Goal: Information Seeking & Learning: Find specific fact

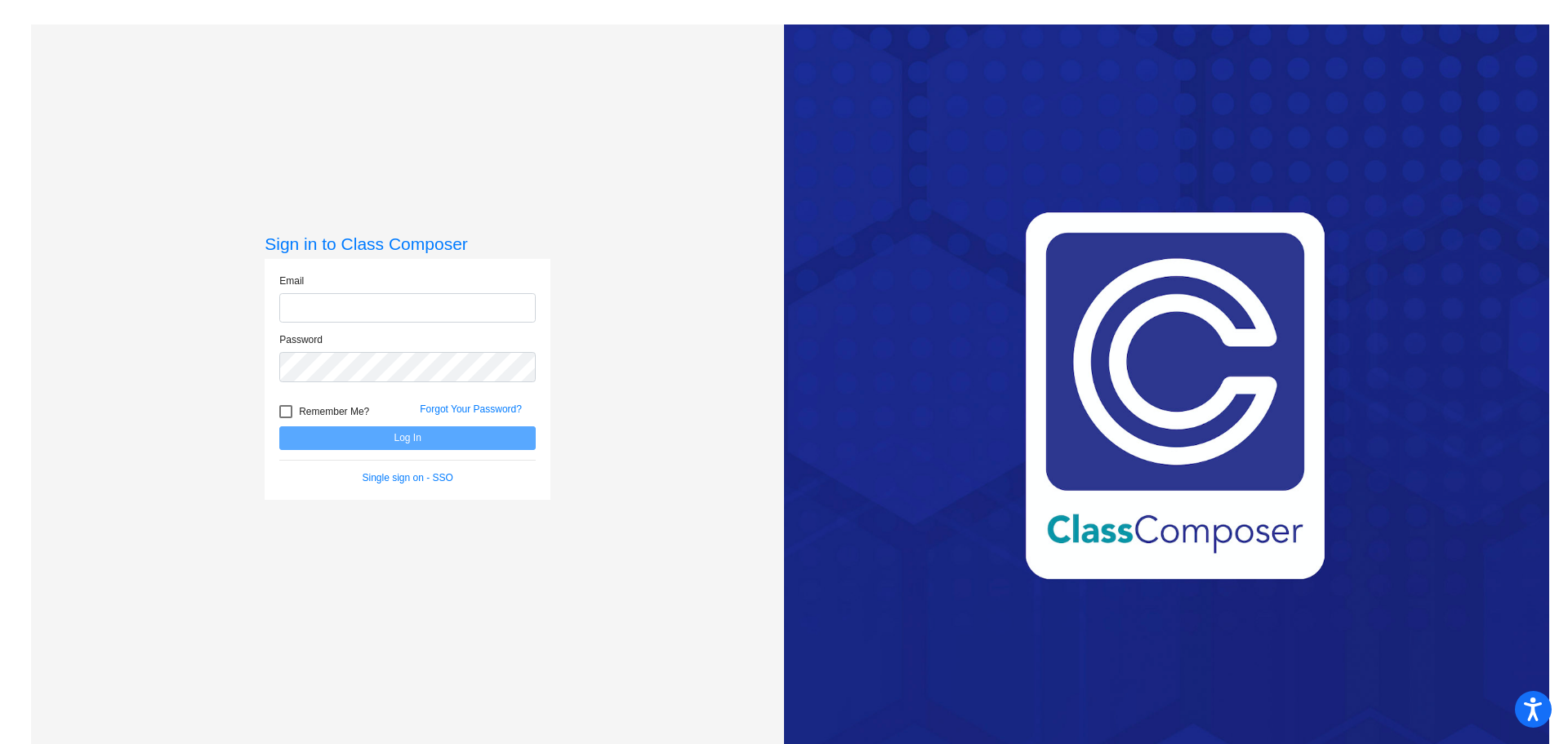
type input "[PERSON_NAME][EMAIL_ADDRESS][DOMAIN_NAME]"
click at [513, 438] on button "Log In" at bounding box center [407, 438] width 256 height 24
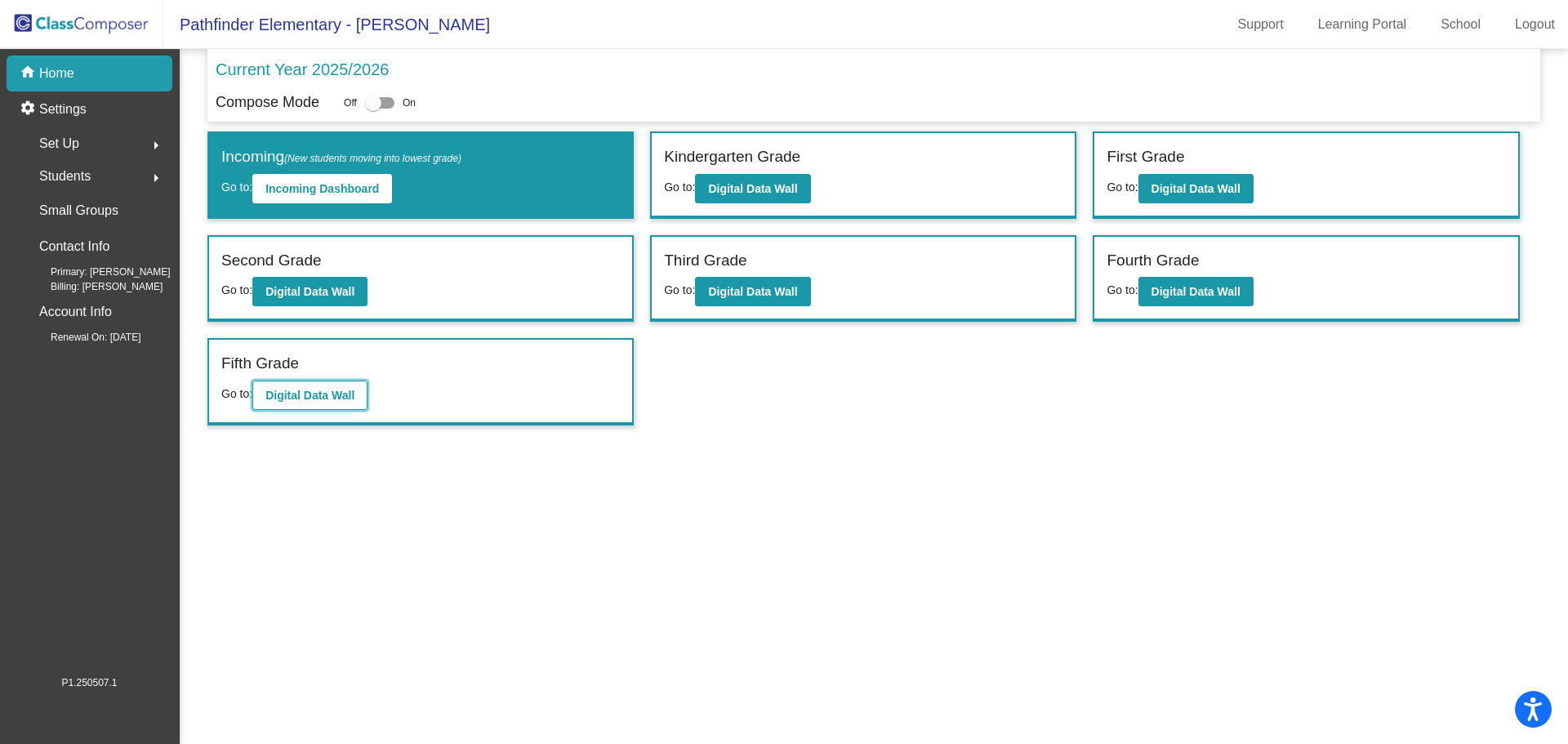
click at [360, 384] on button "Digital Data Wall" at bounding box center [310, 395] width 116 height 30
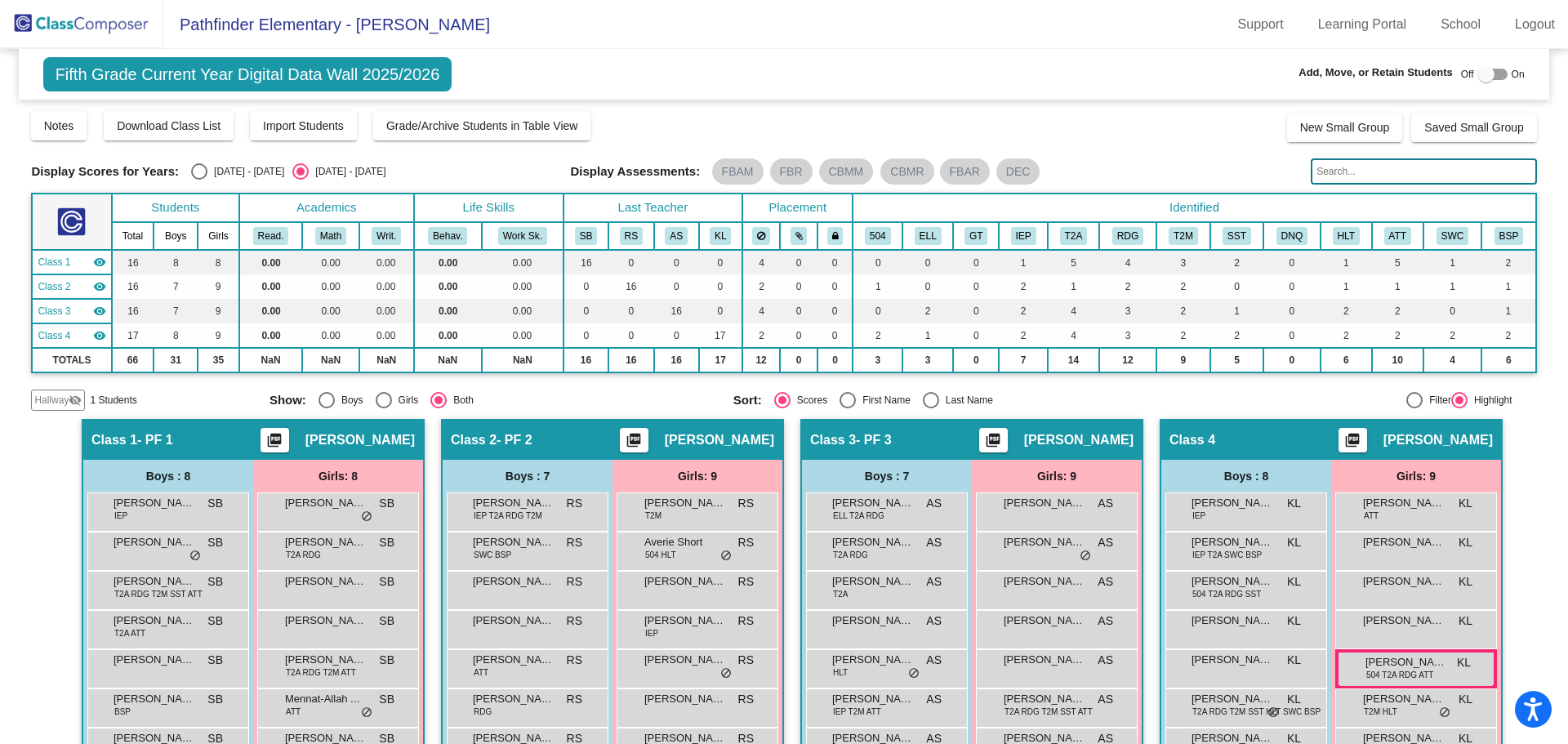
click at [72, 402] on mat-icon "visibility_off" at bounding box center [75, 400] width 13 height 13
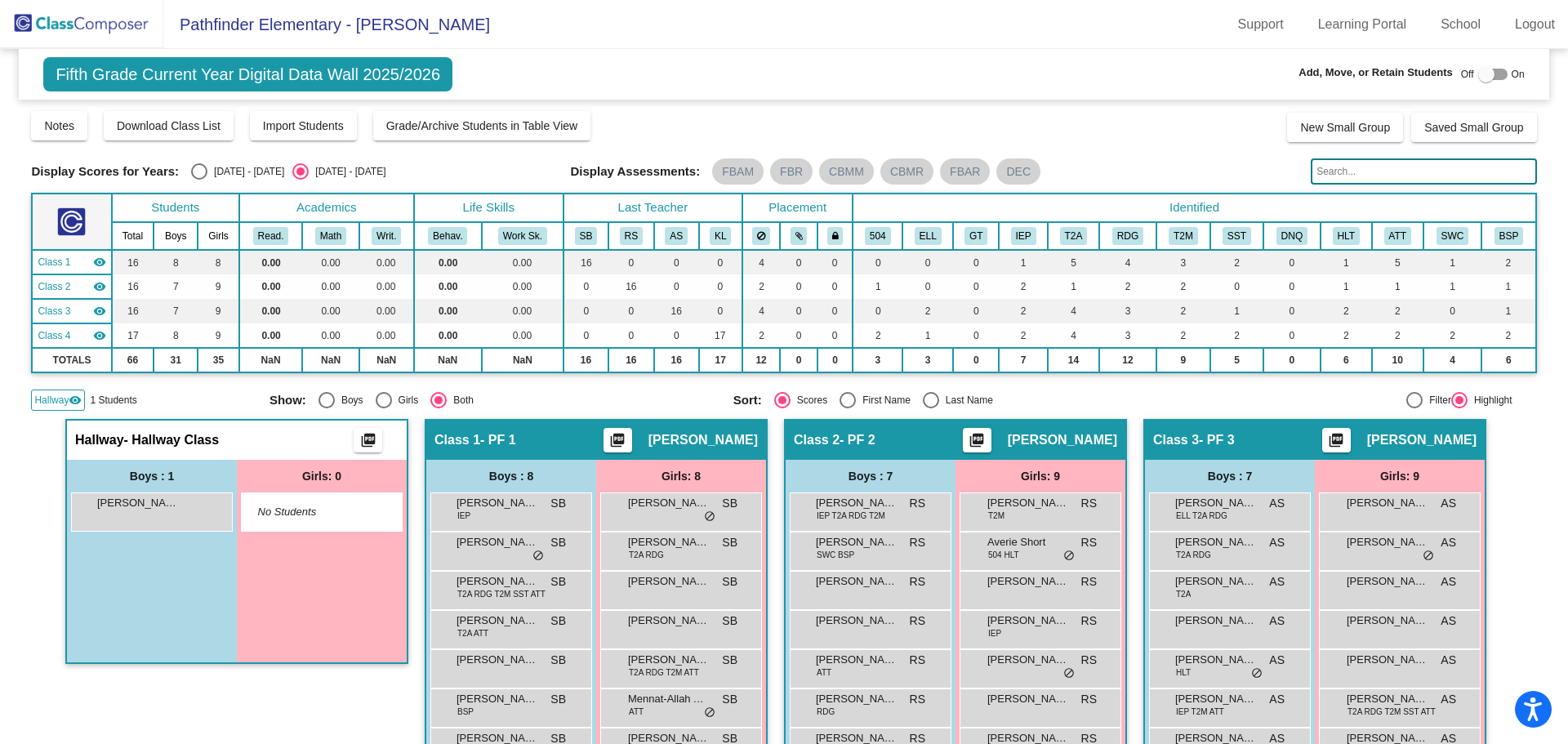
click at [72, 402] on mat-icon "visibility" at bounding box center [75, 400] width 13 height 13
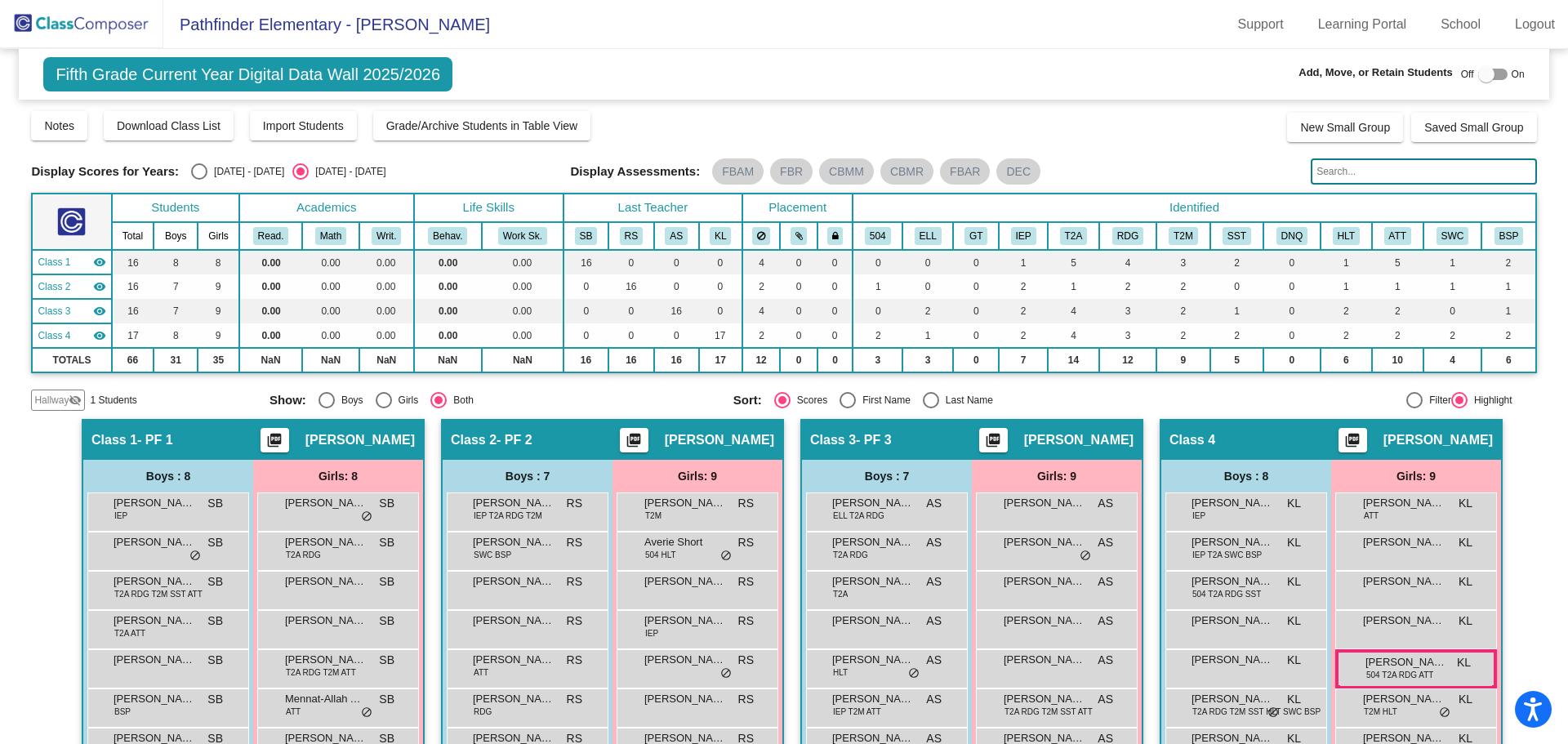
click at [1382, 168] on input "text" at bounding box center [1424, 171] width 225 height 26
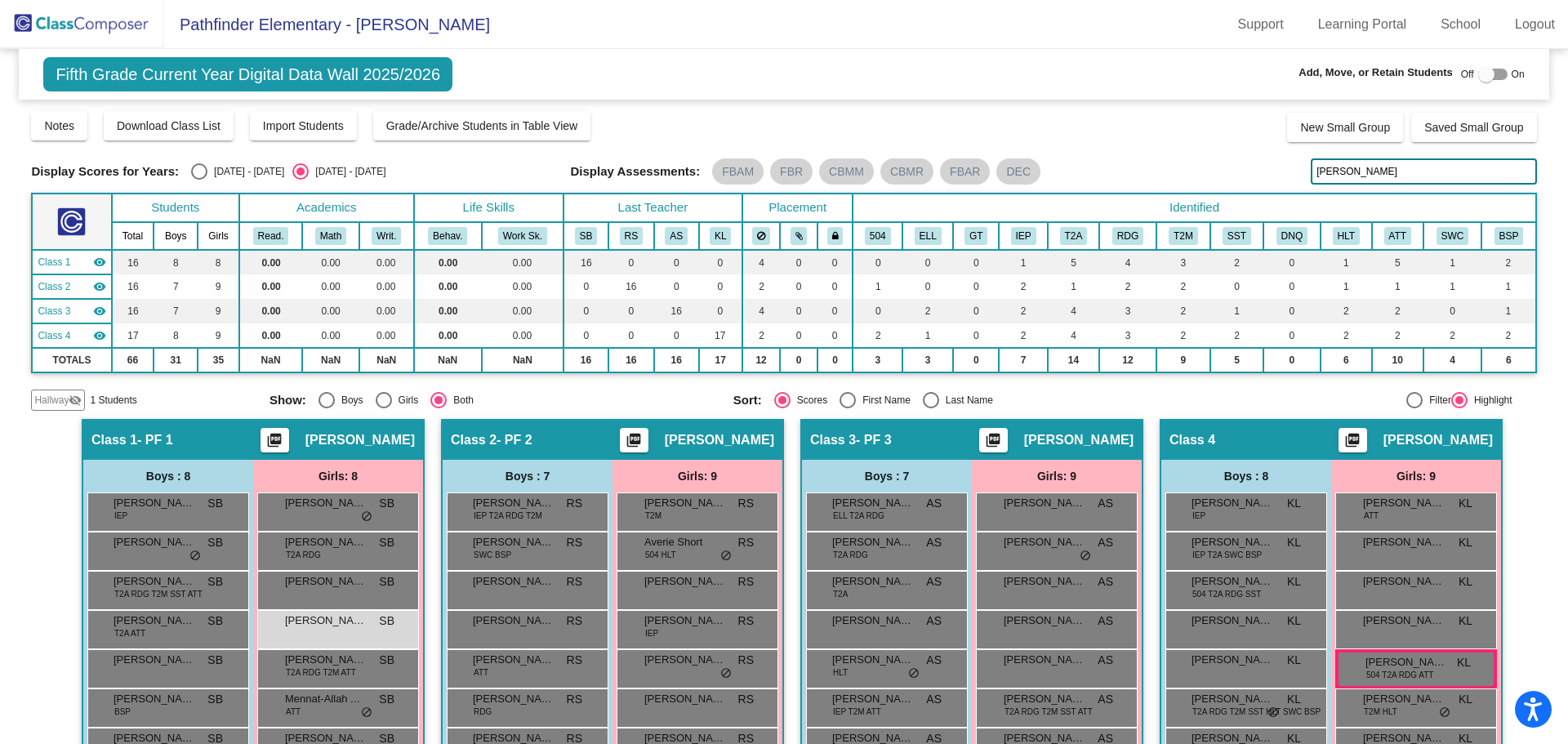
type input "[PERSON_NAME]"
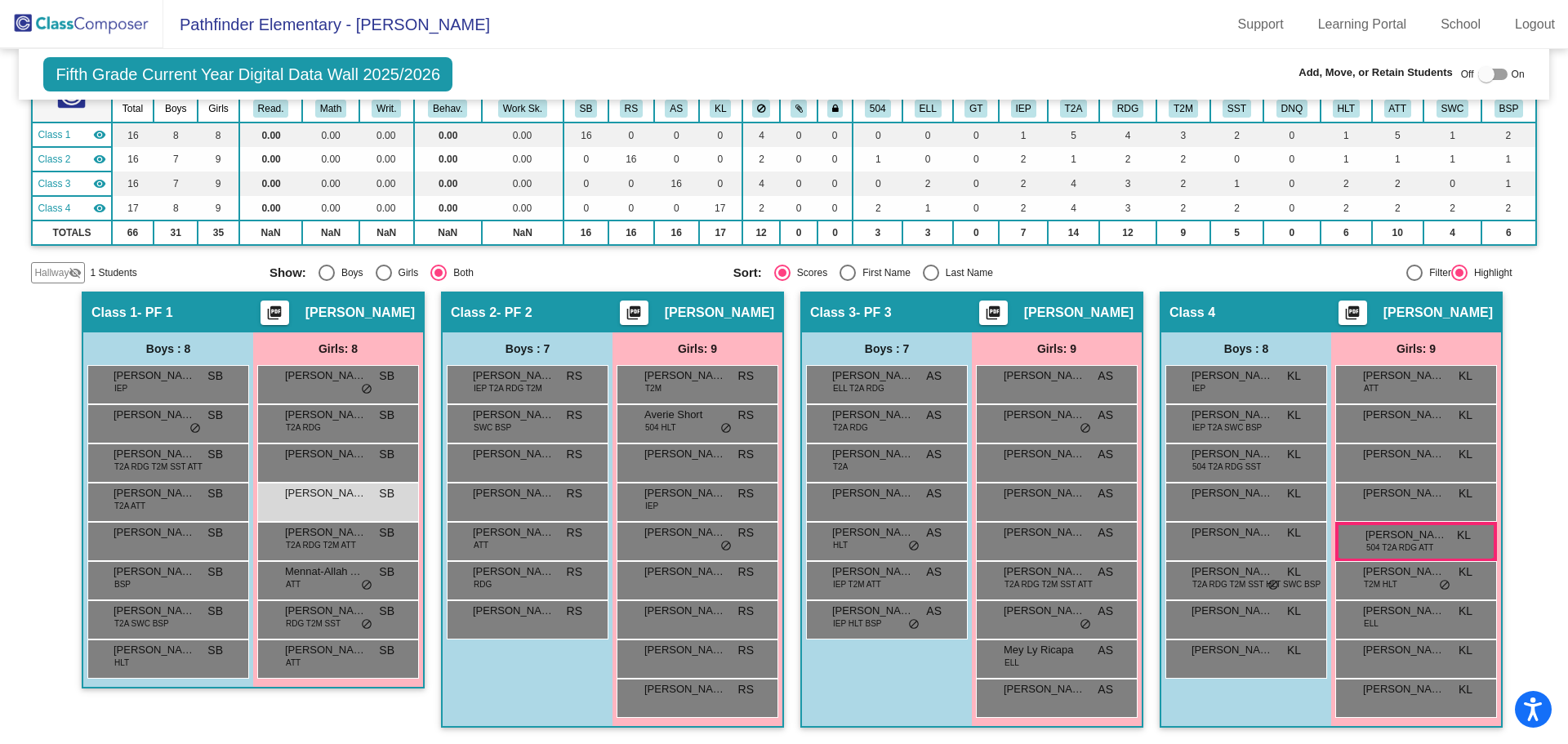
click at [566, 31] on mat-toolbar "Pathfinder Elementary - [PERSON_NAME] Support Learning Portal School Logout" at bounding box center [784, 24] width 1568 height 49
click at [113, 15] on img at bounding box center [82, 24] width 164 height 48
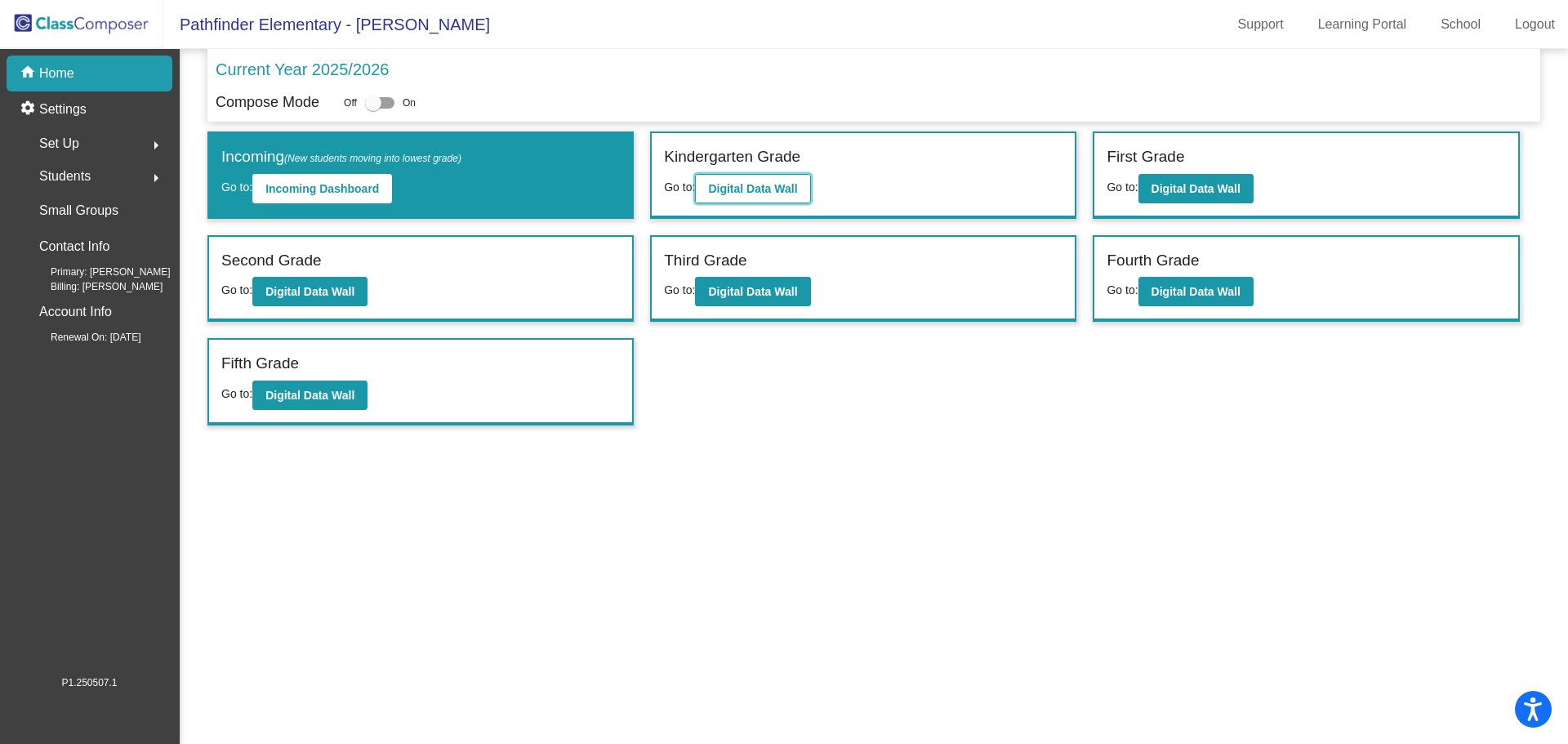
click at [727, 187] on b "Digital Data Wall" at bounding box center [753, 189] width 89 height 13
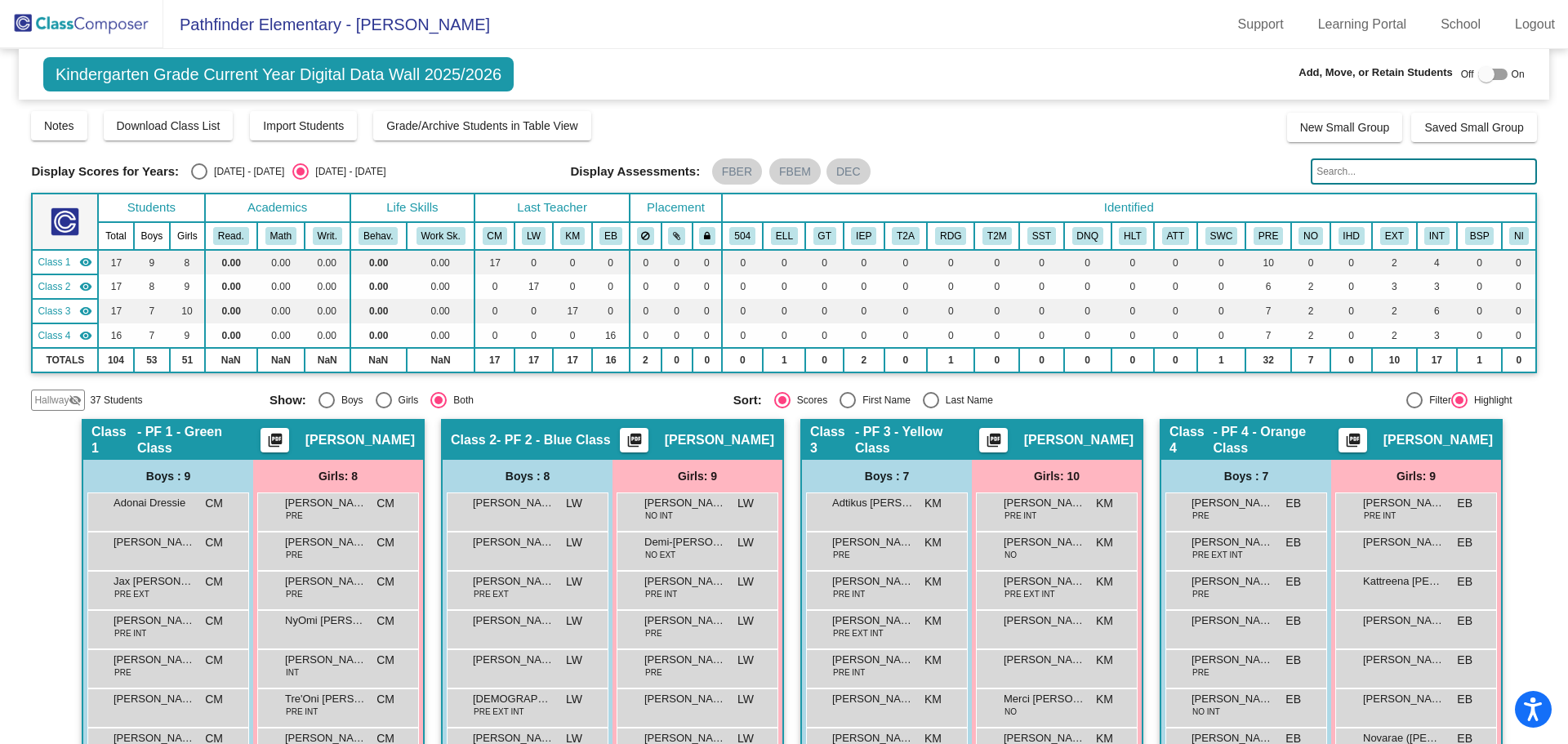
click at [68, 407] on mat-icon "visibility_off" at bounding box center [75, 400] width 13 height 13
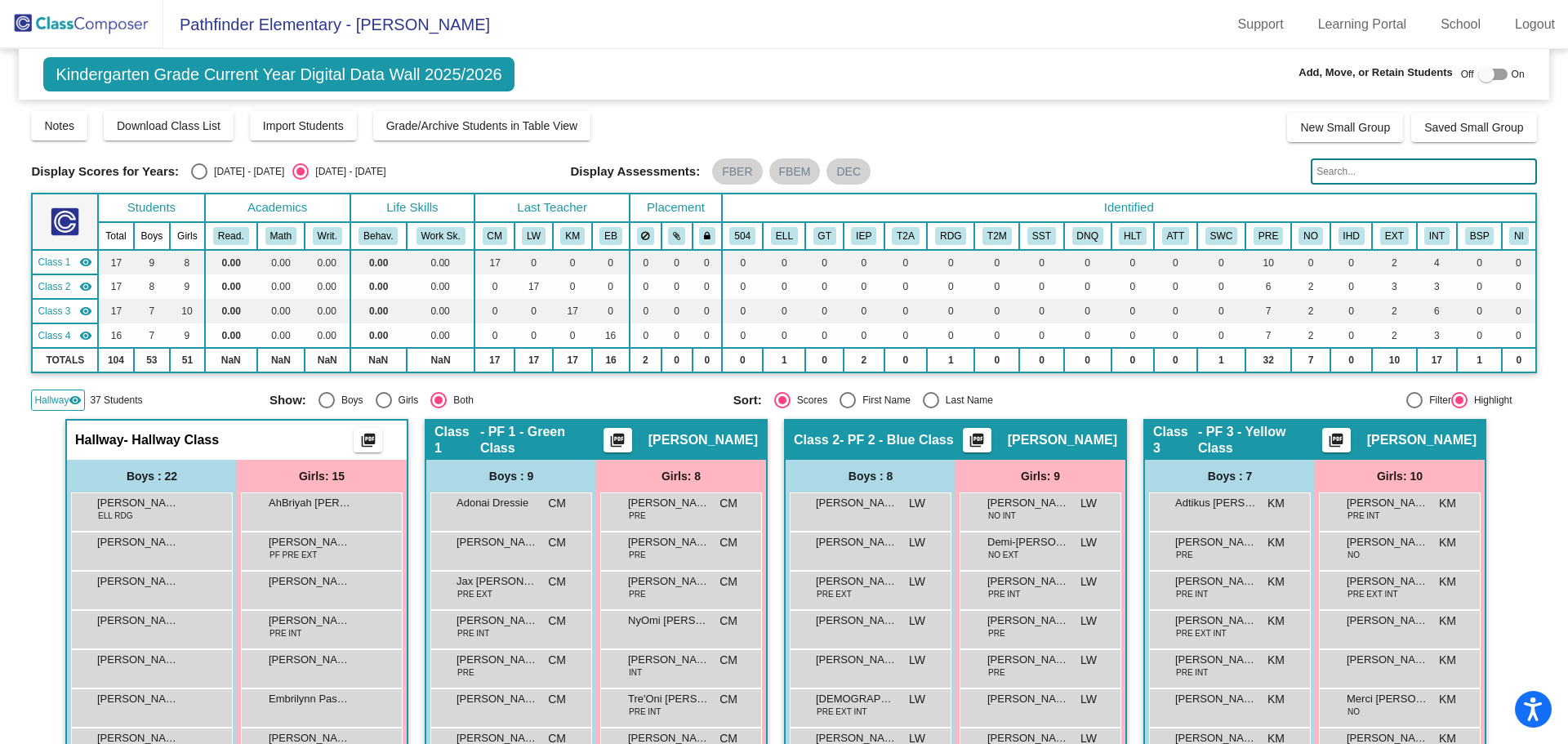
click at [1348, 174] on input "text" at bounding box center [1424, 171] width 225 height 26
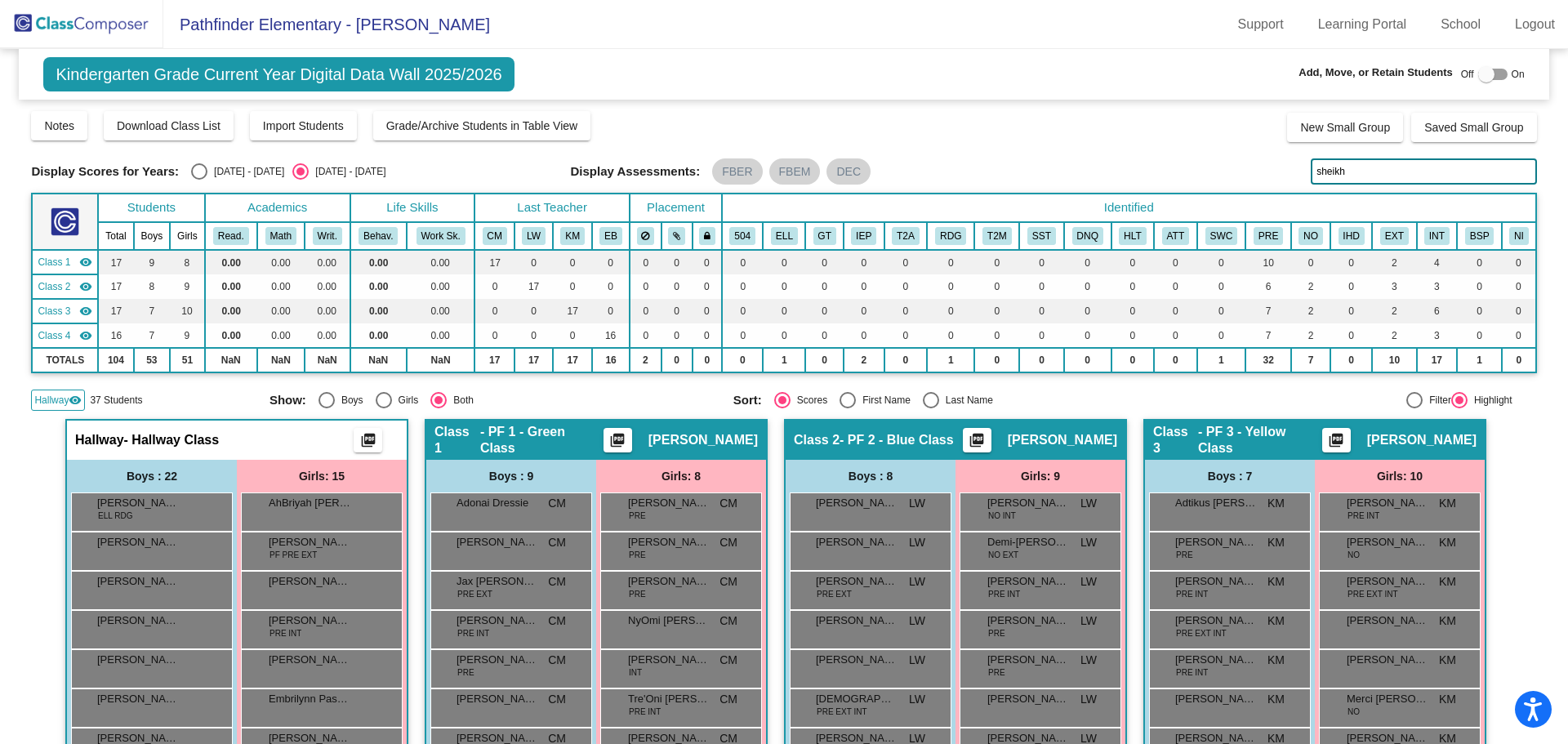
type input "sheikh"
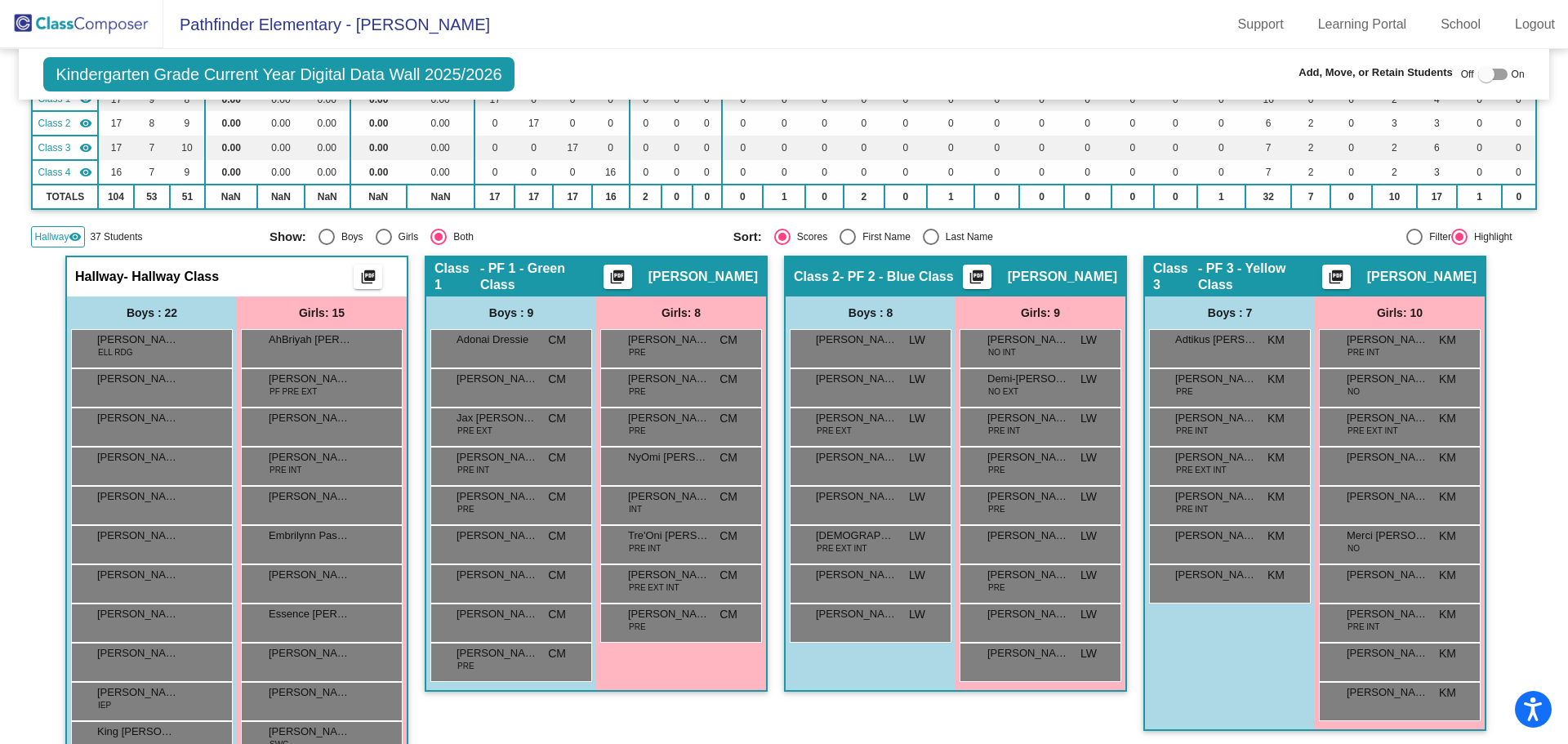
scroll to position [82, 0]
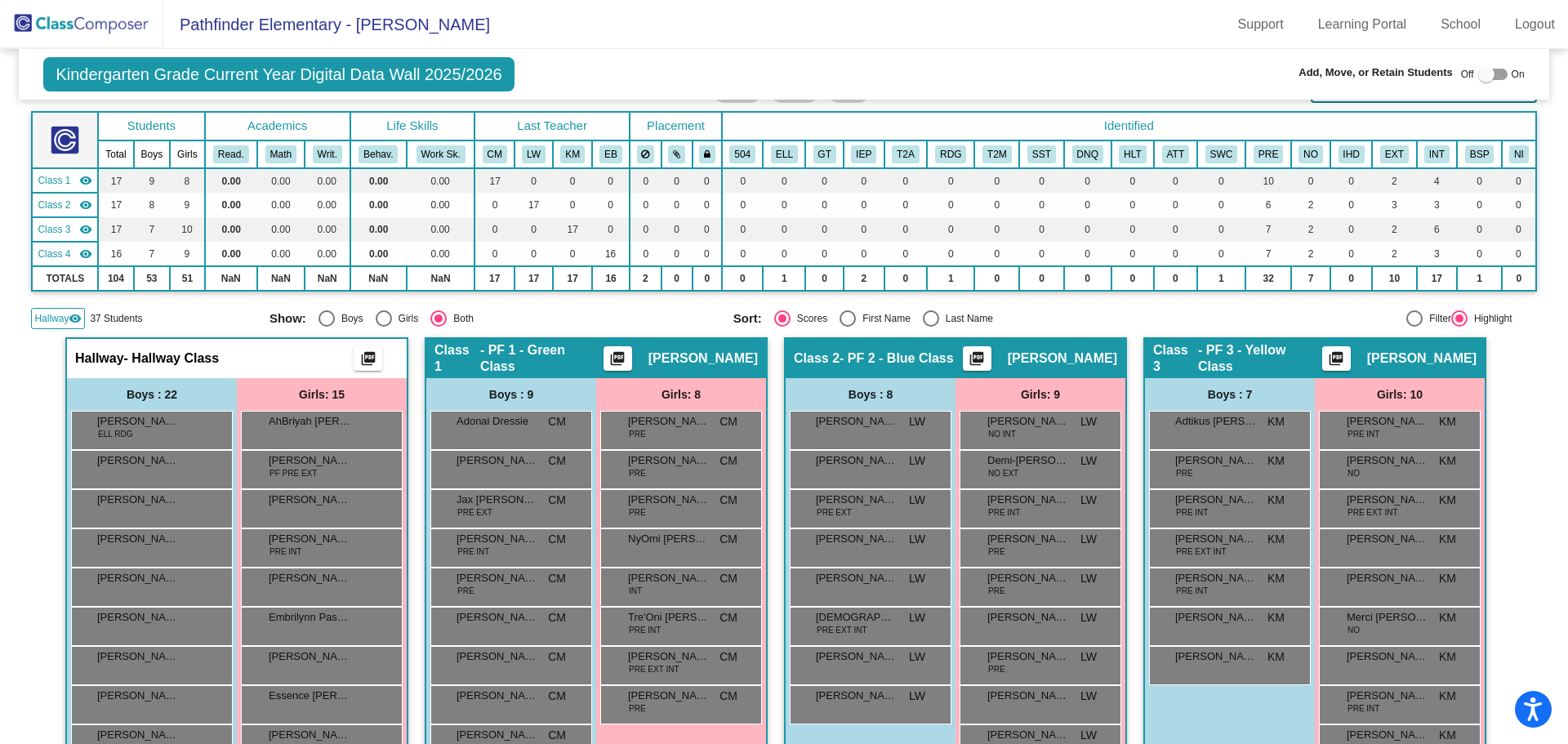
click at [32, 26] on img at bounding box center [82, 24] width 164 height 48
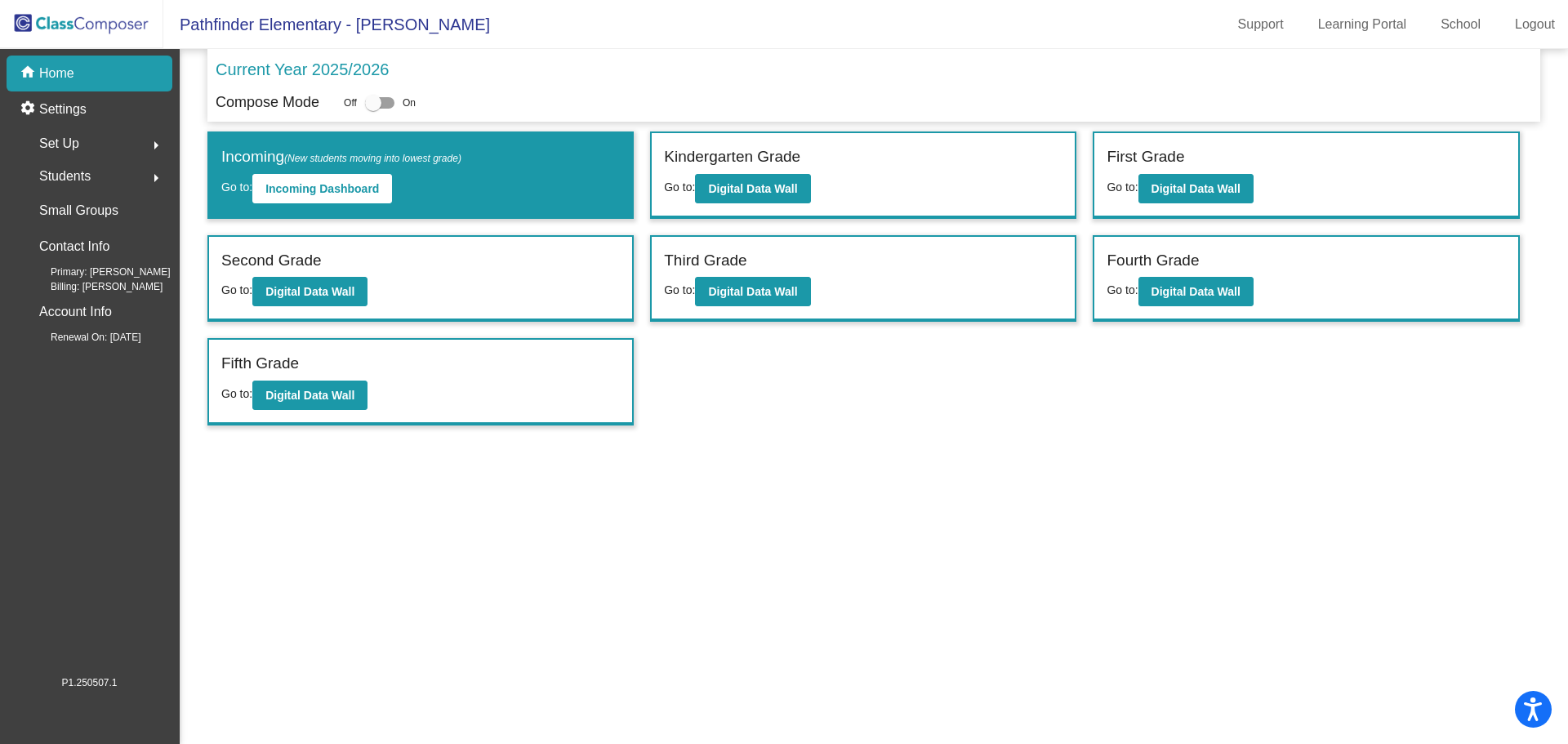
click at [69, 177] on span "Students" at bounding box center [64, 176] width 51 height 23
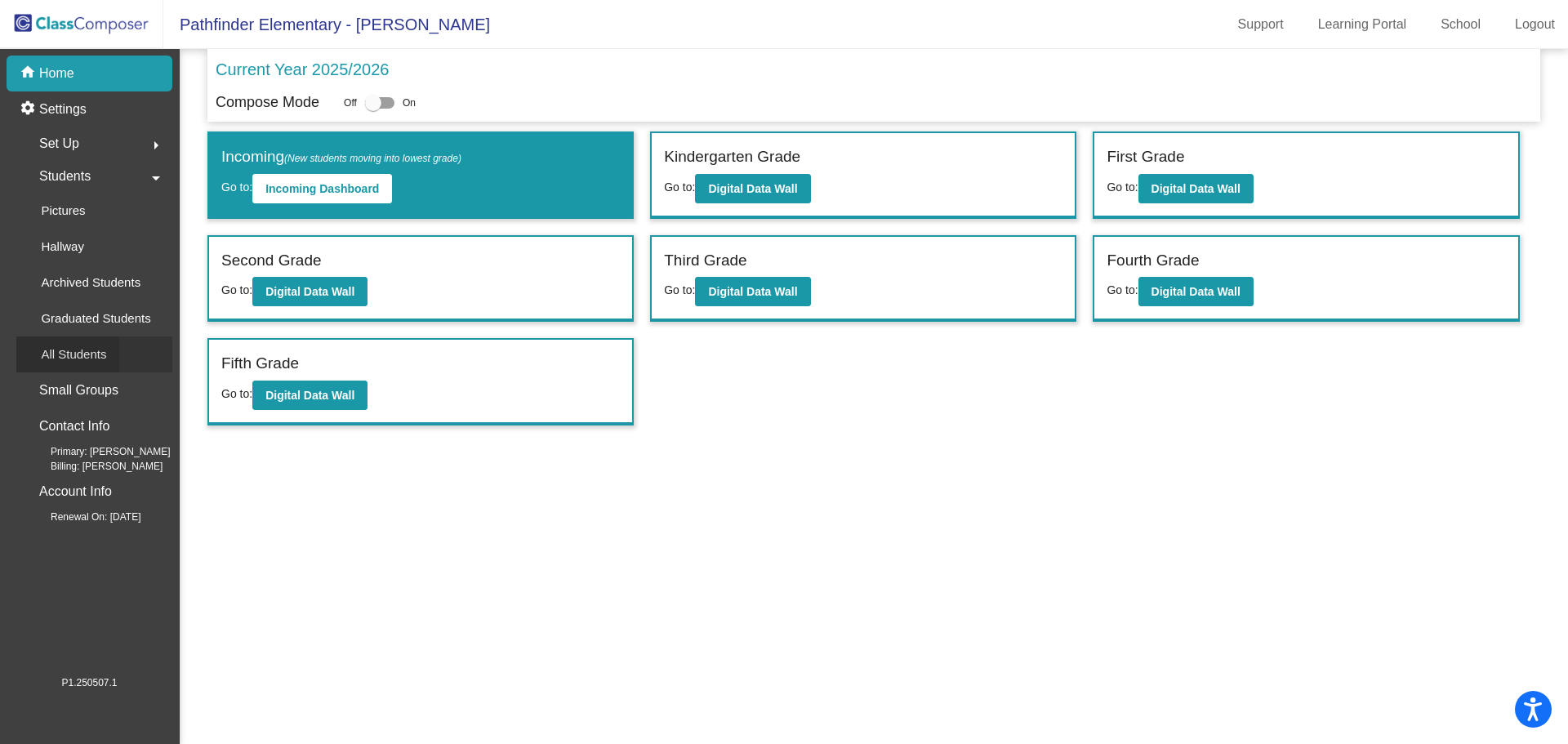
click at [67, 345] on p "All Students" at bounding box center [73, 354] width 65 height 19
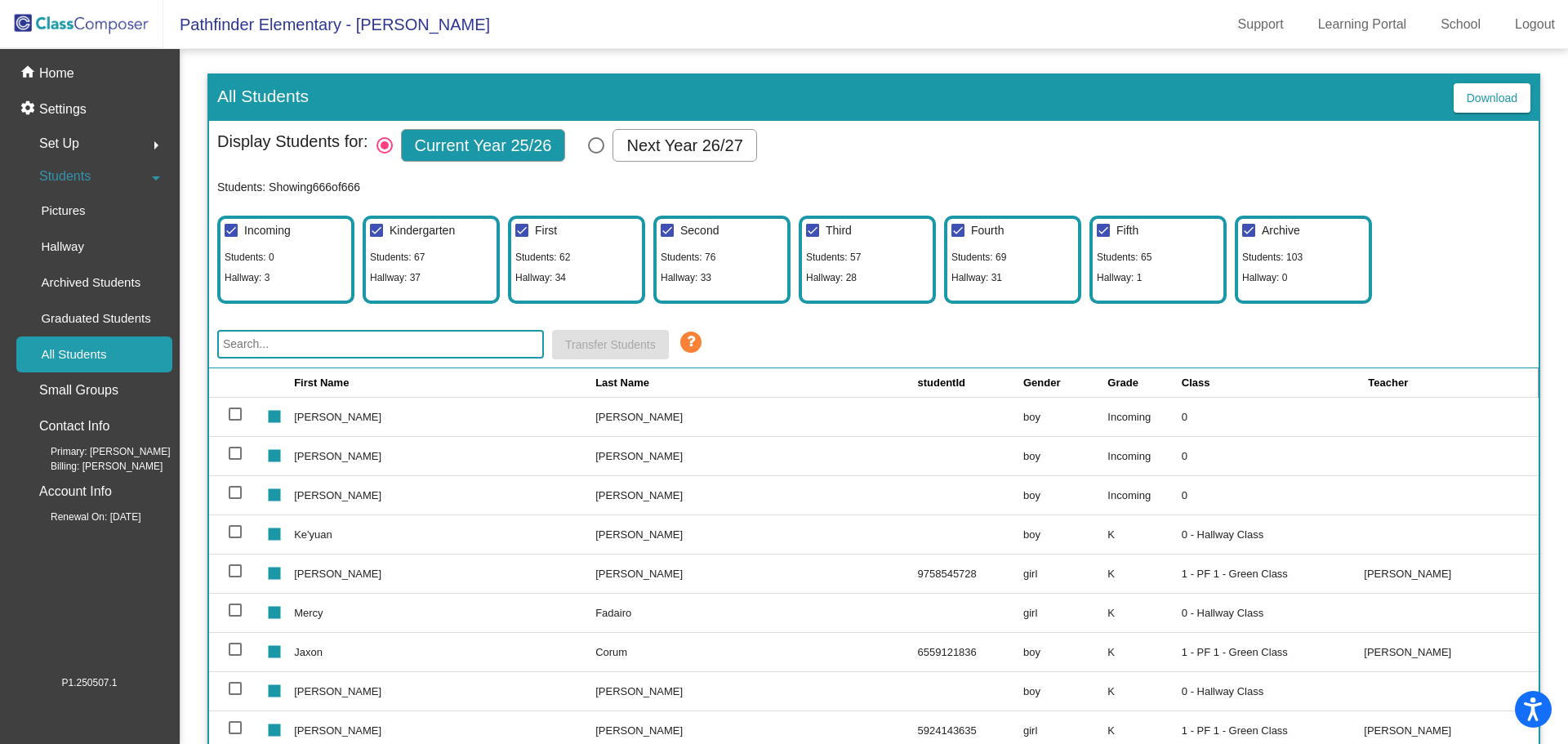
click at [418, 345] on input "text" at bounding box center [380, 345] width 326 height 29
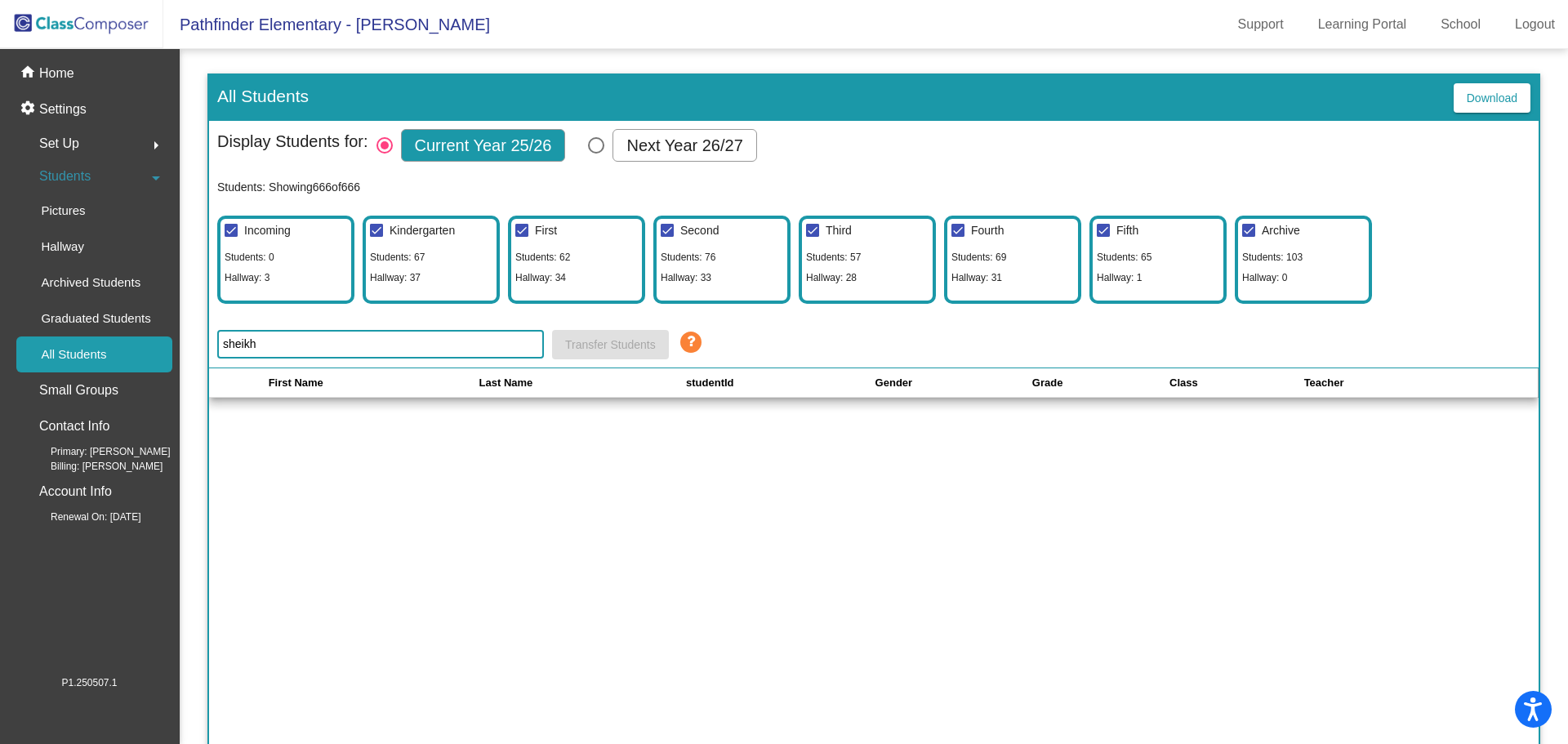
drag, startPoint x: 374, startPoint y: 345, endPoint x: 193, endPoint y: 338, distance: 181.1
click at [193, 338] on mat-sidenav-content "All Students Download Display Students for: Current Year 25/26 Next Year 26/27 …" at bounding box center [874, 397] width 1389 height 695
type input "raheela"
click at [63, 175] on span "Students" at bounding box center [64, 176] width 51 height 23
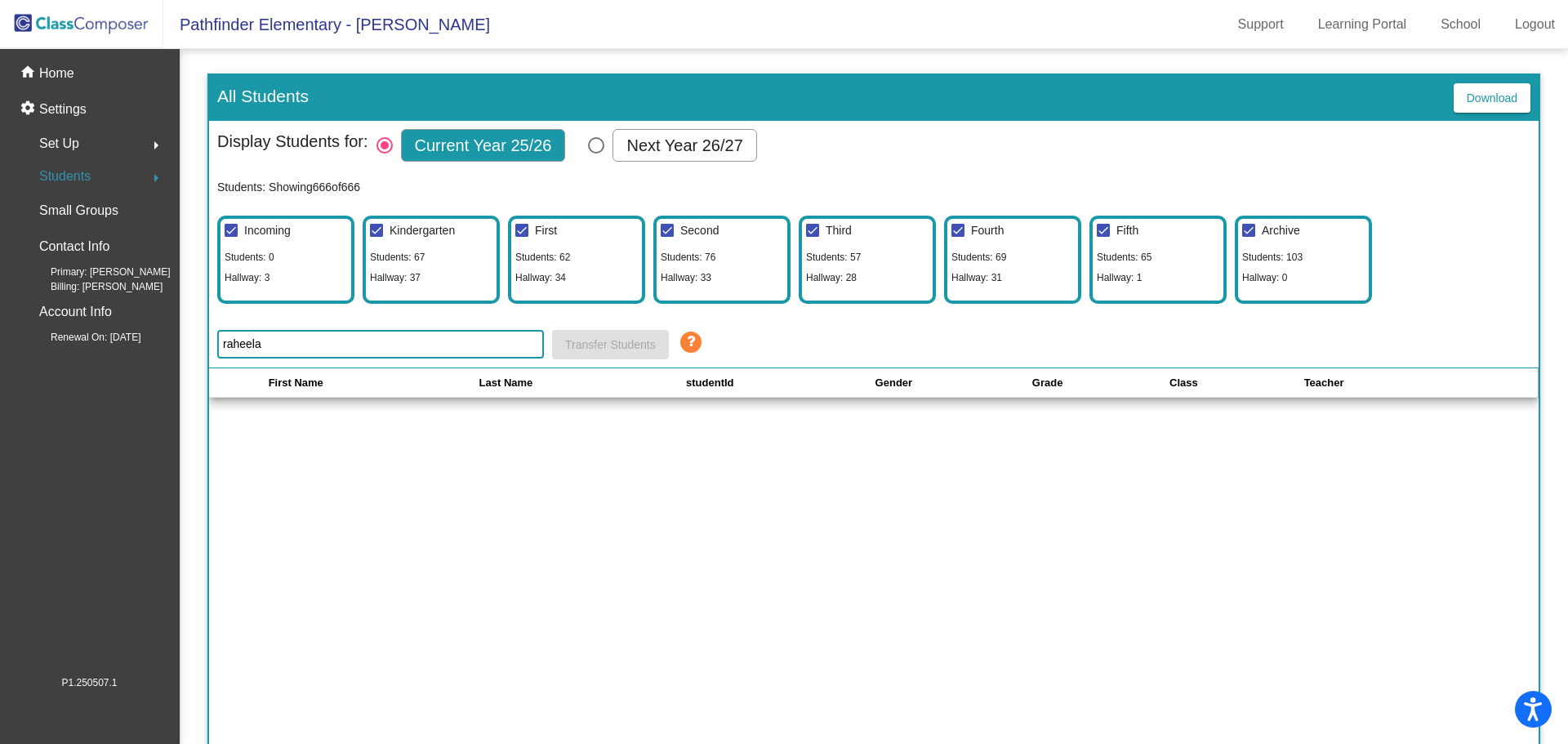
click at [63, 175] on span "Students" at bounding box center [64, 176] width 51 height 23
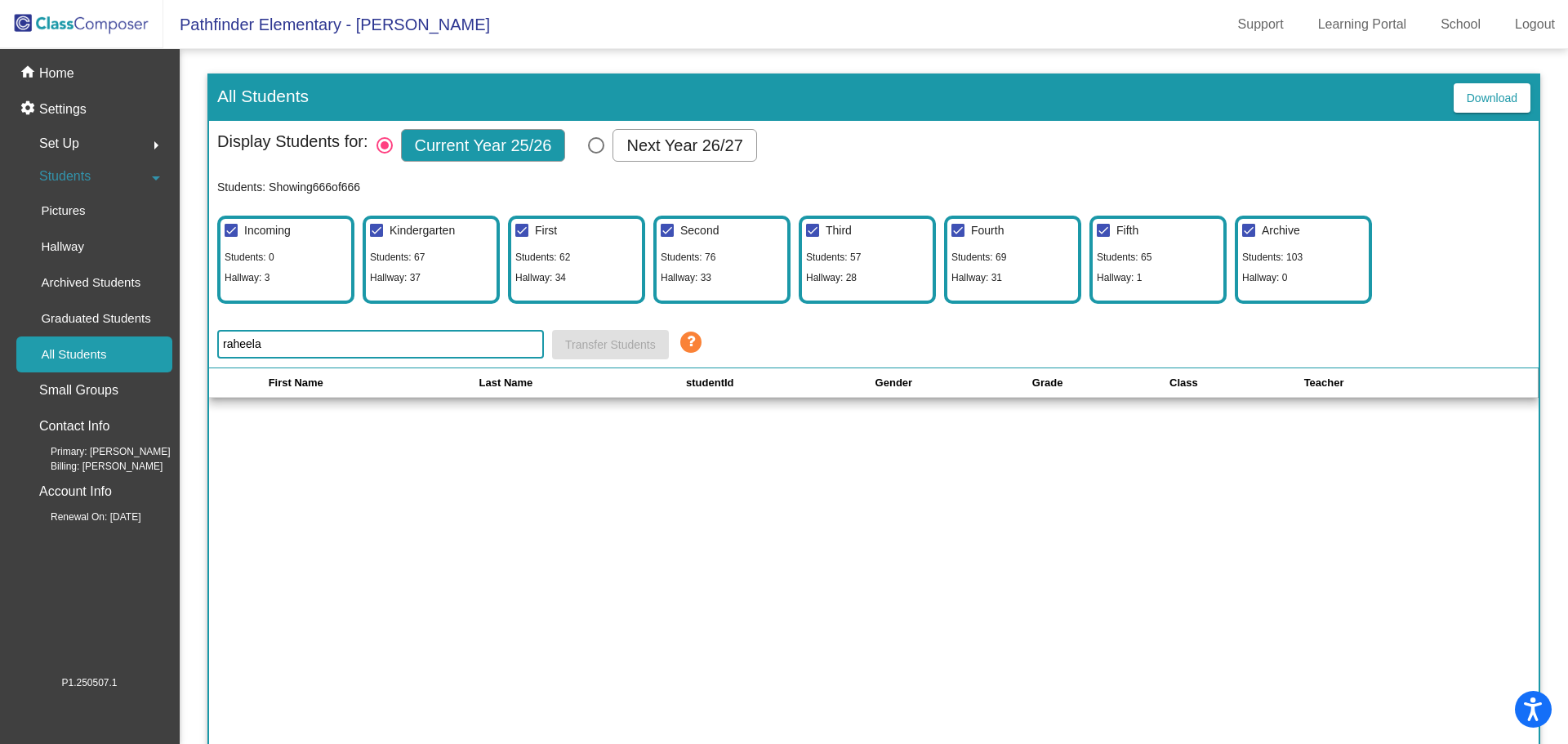
click at [40, 24] on img at bounding box center [82, 24] width 164 height 48
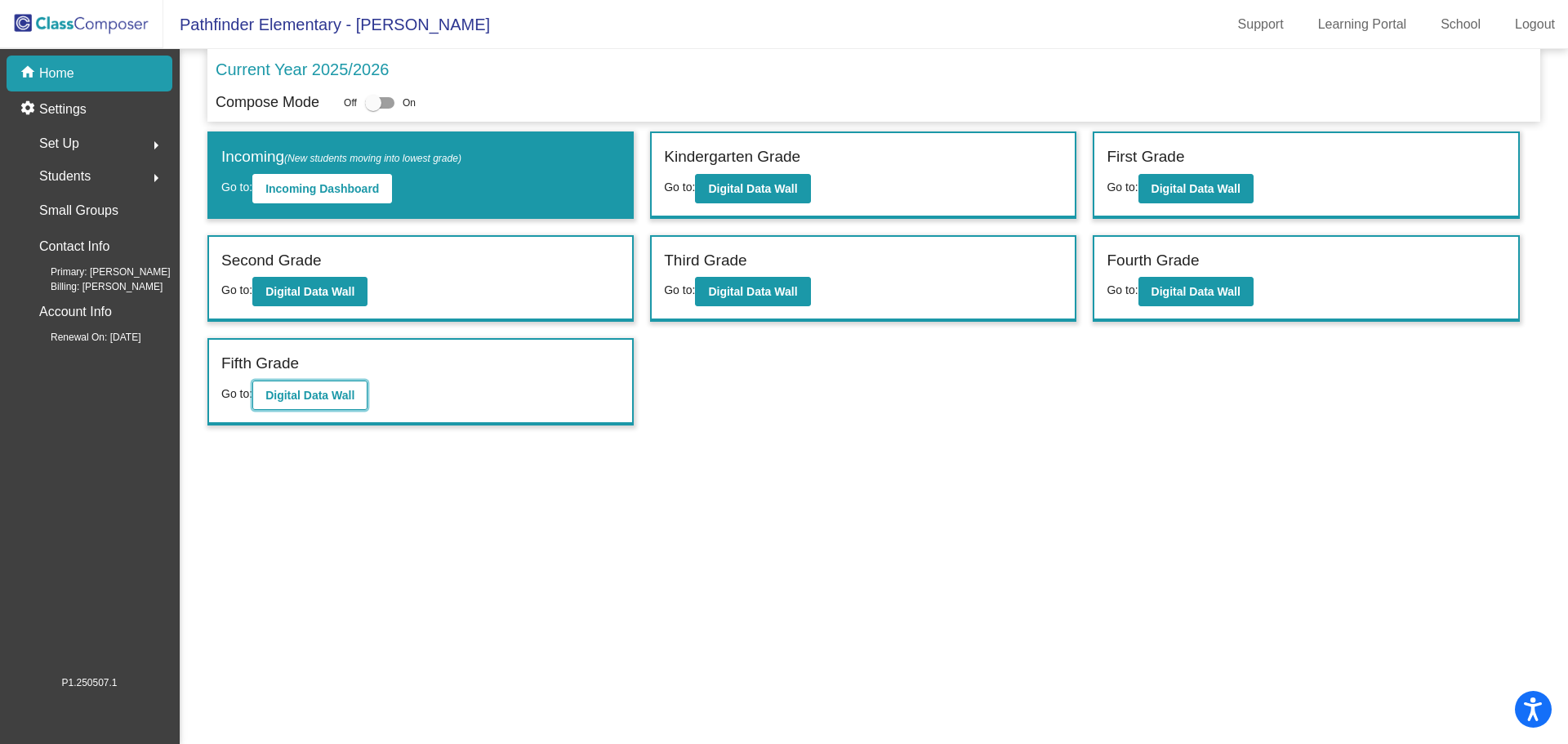
click at [324, 386] on button "Digital Data Wall" at bounding box center [310, 395] width 116 height 30
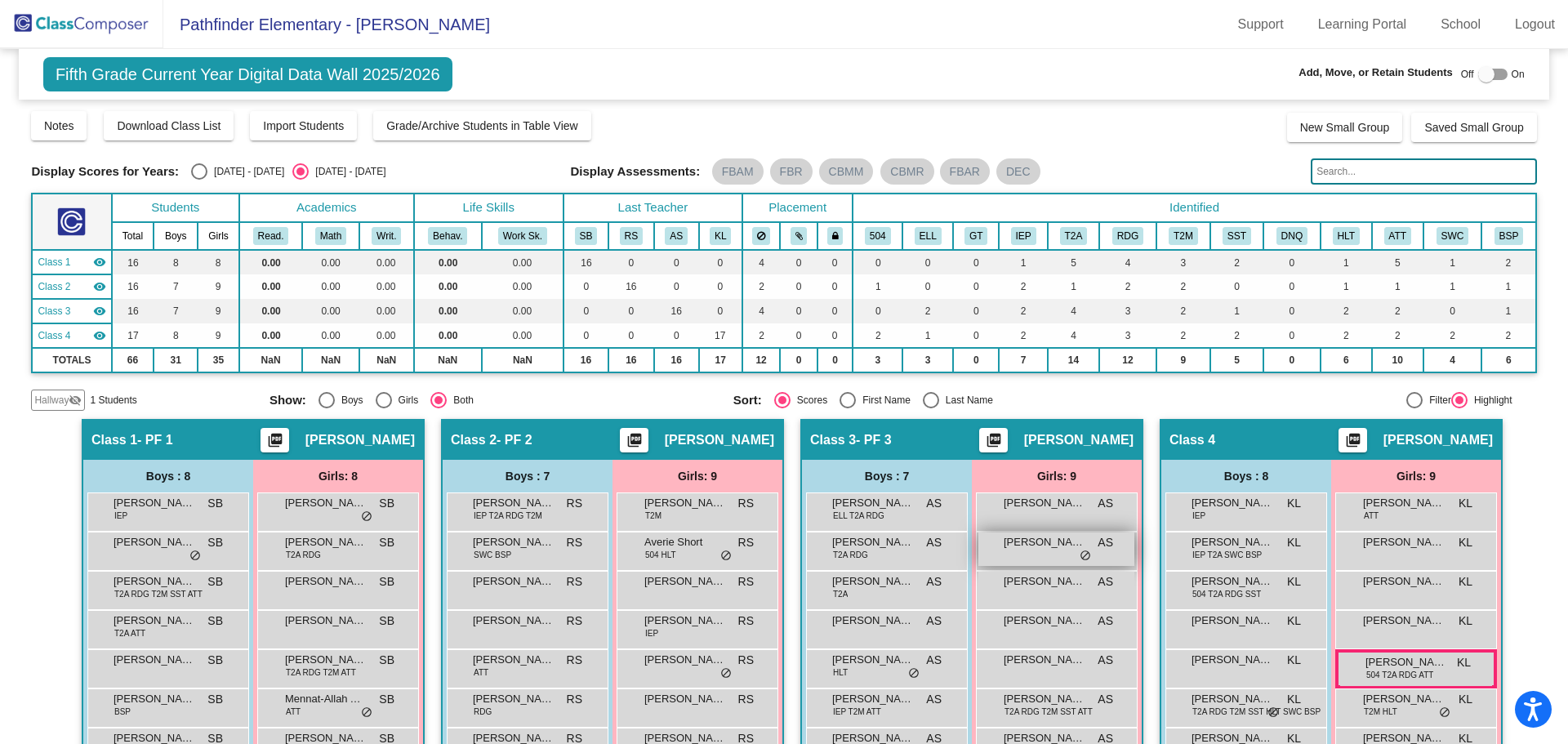
scroll to position [127, 0]
